Goal: Information Seeking & Learning: Learn about a topic

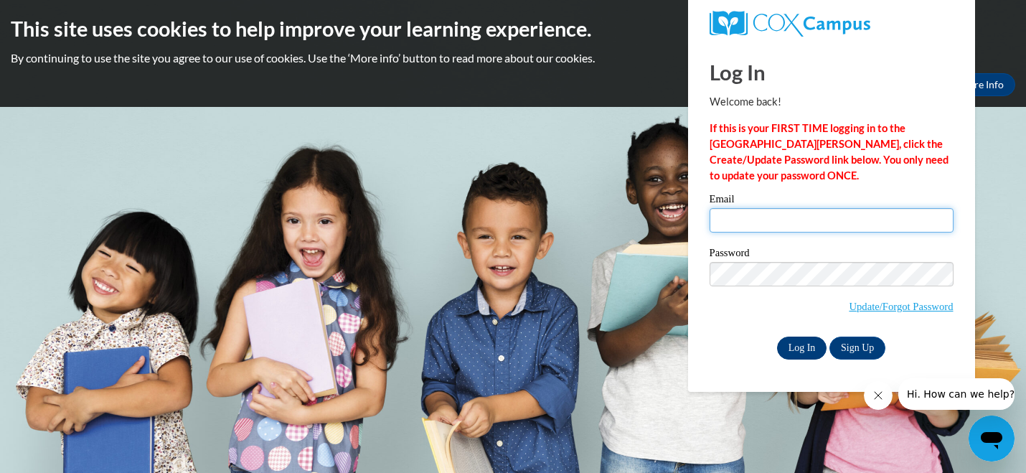
type input "ccartland@sasd.net"
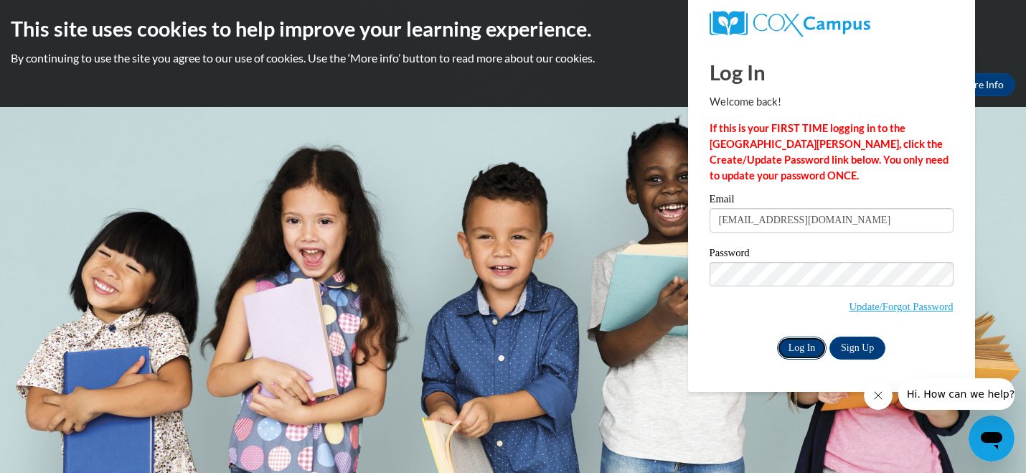
click at [804, 345] on input "Log In" at bounding box center [802, 347] width 50 height 23
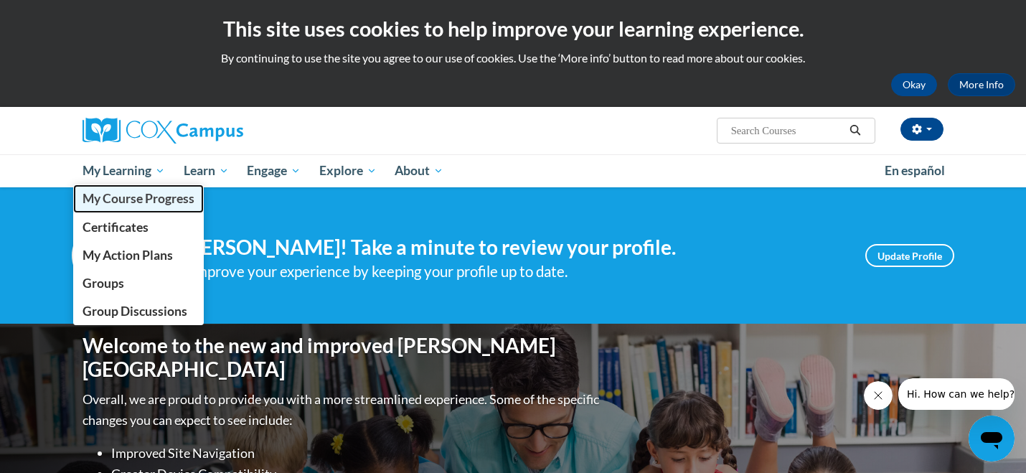
click at [158, 204] on span "My Course Progress" at bounding box center [138, 198] width 112 height 15
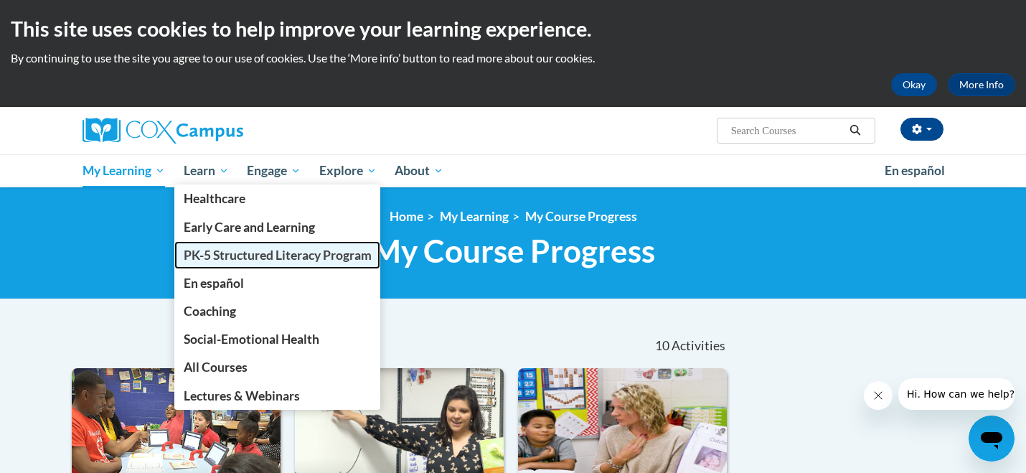
click at [250, 252] on span "PK-5 Structured Literacy Program" at bounding box center [278, 254] width 188 height 15
